Goal: Task Accomplishment & Management: Manage account settings

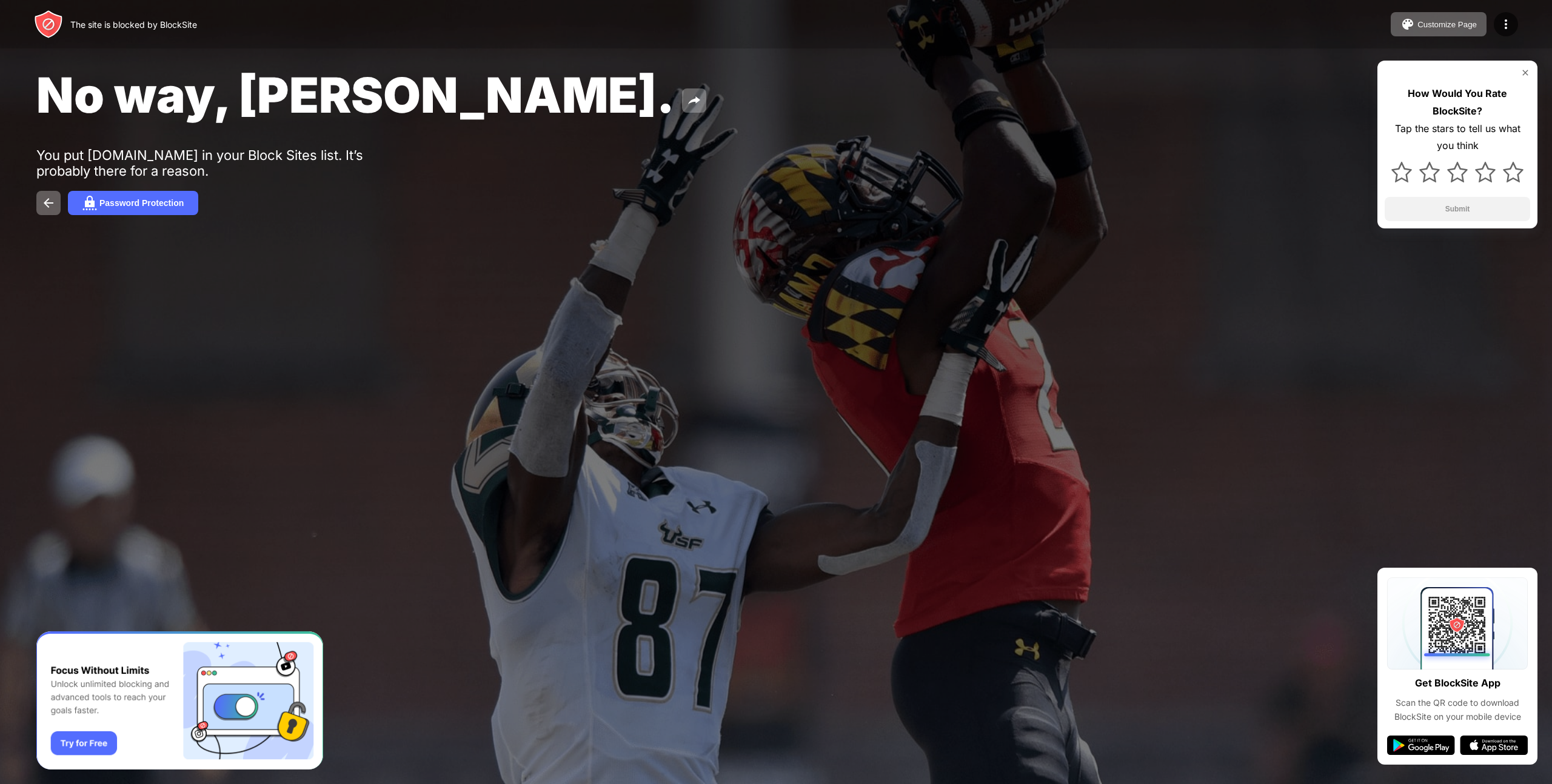
click at [1532, 76] on div "How Would You Rate BlockSite? Tap the stars to tell us what you think Submit" at bounding box center [1457, 144] width 160 height 167
click at [1530, 76] on div "How Would You Rate BlockSite? Tap the stars to tell us what you think Submit" at bounding box center [1457, 144] width 160 height 167
click at [1526, 72] on img at bounding box center [1525, 72] width 9 height 9
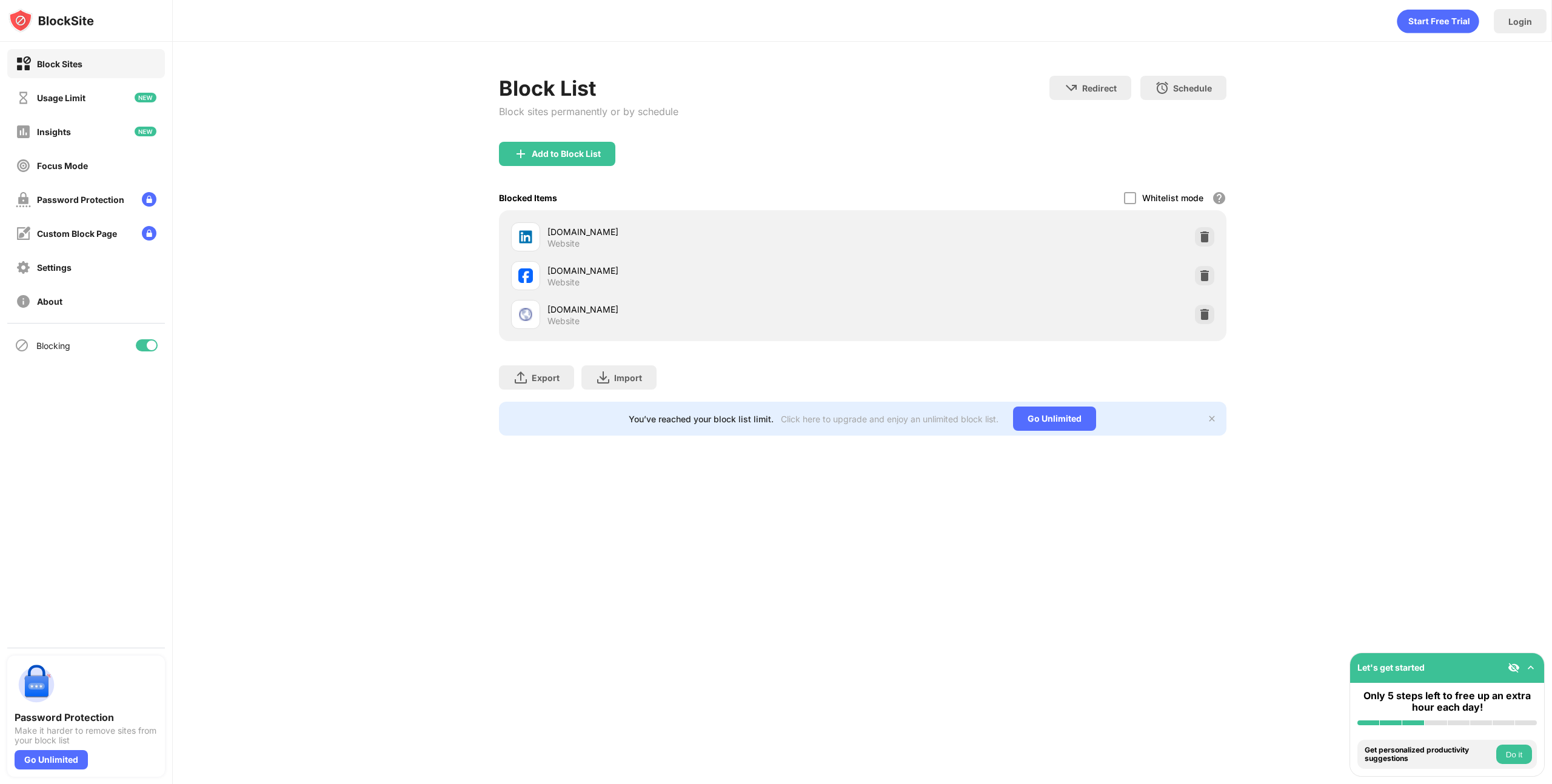
click at [1215, 325] on div "mail.google.com Website" at bounding box center [862, 314] width 713 height 39
click at [1198, 320] on img at bounding box center [1204, 314] width 12 height 12
